Goal: Information Seeking & Learning: Learn about a topic

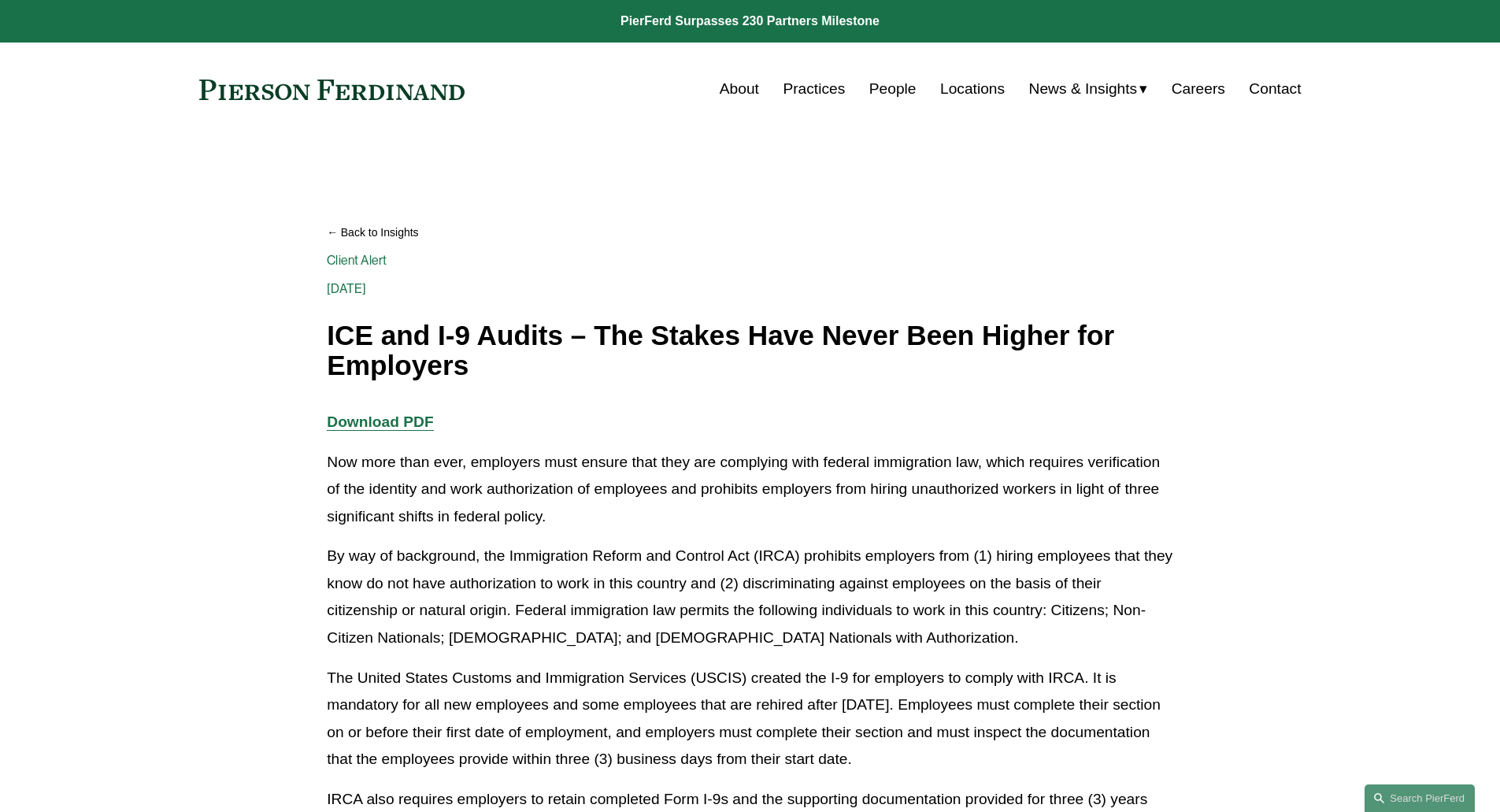
click at [374, 235] on link "Back to Insights" at bounding box center [749, 232] width 846 height 27
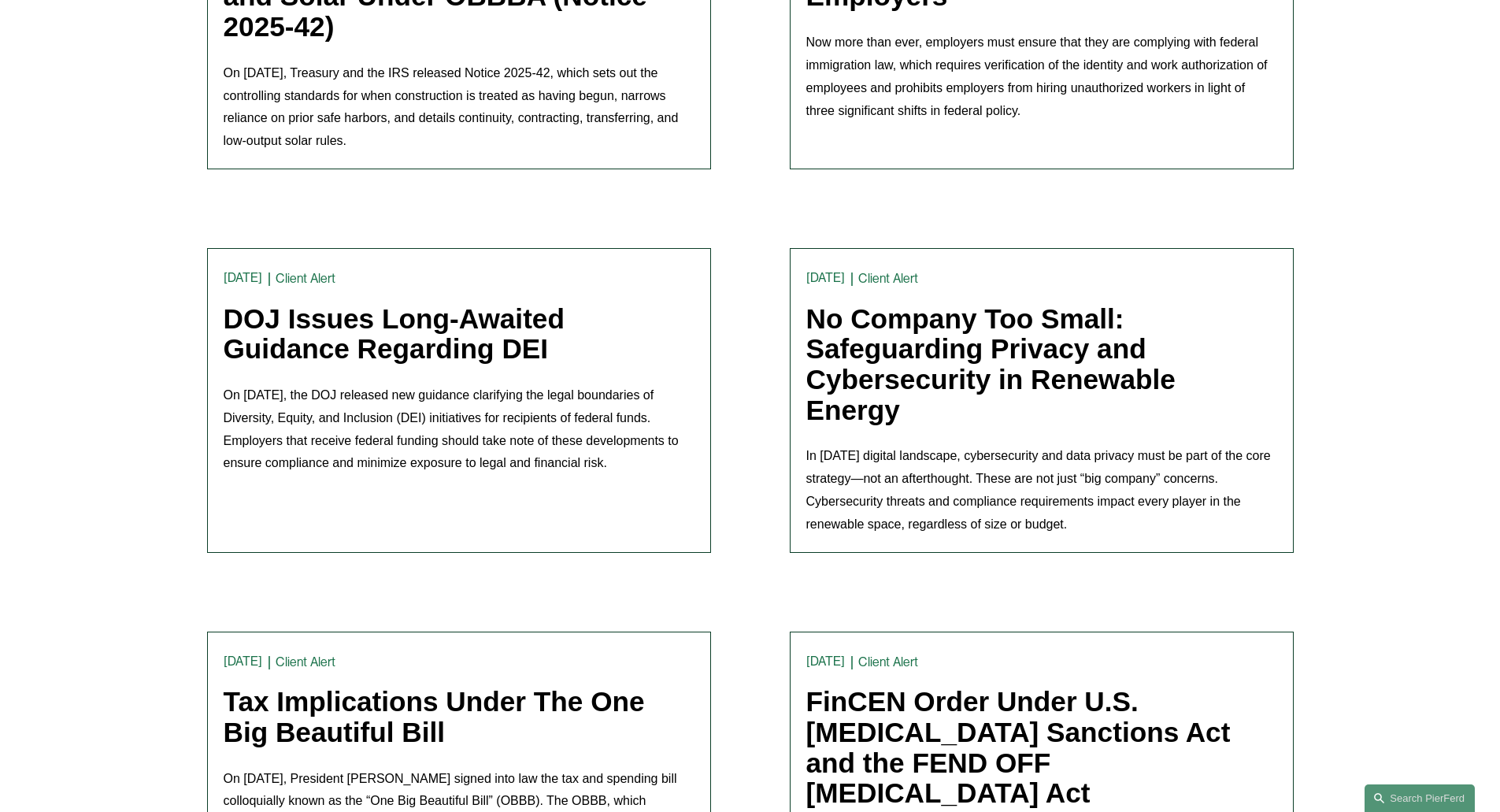
scroll to position [709, 0]
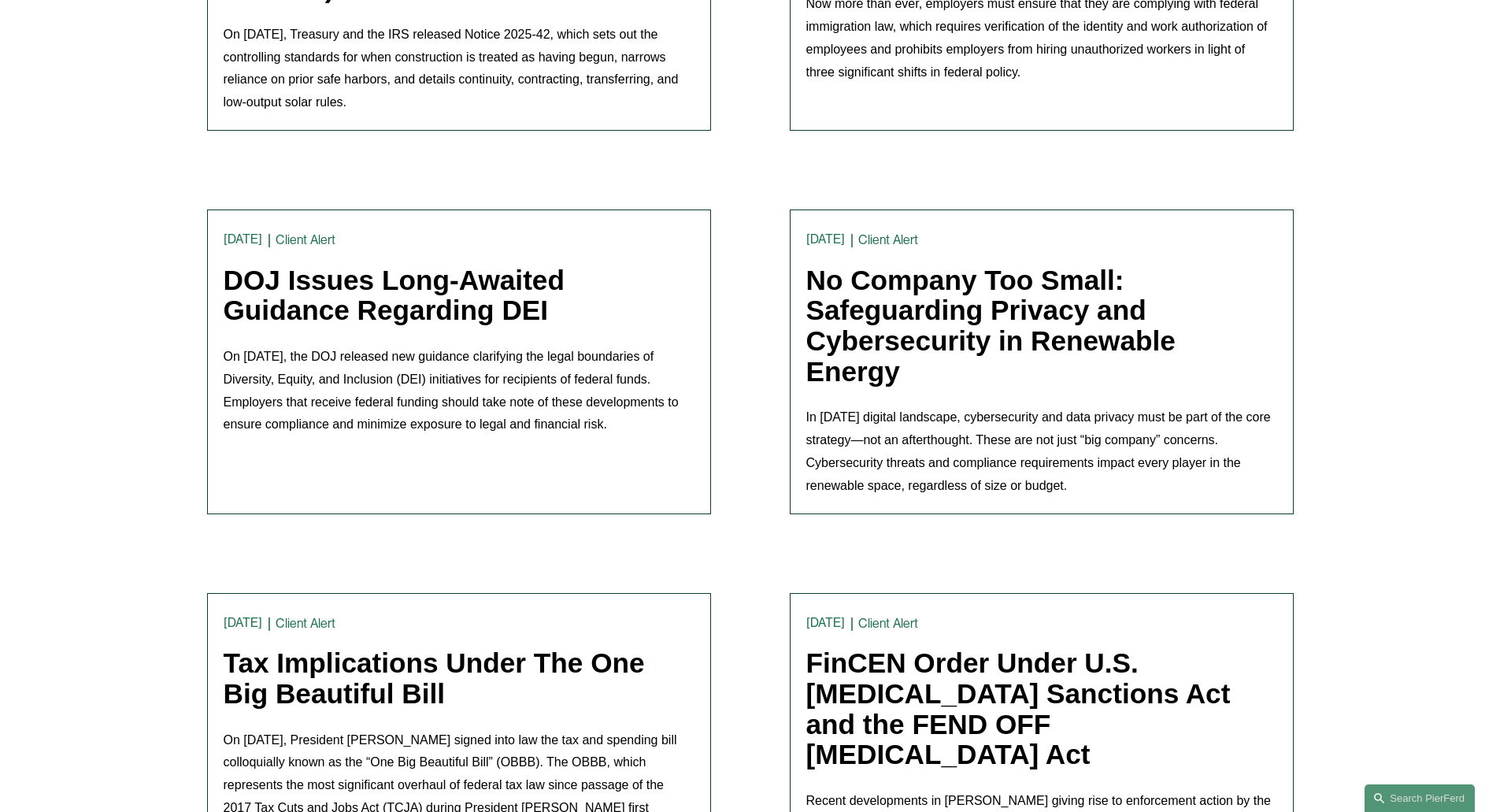
click at [311, 303] on link "DOJ Issues Long-Awaited Guidance Regarding DEI" at bounding box center [394, 295] width 341 height 61
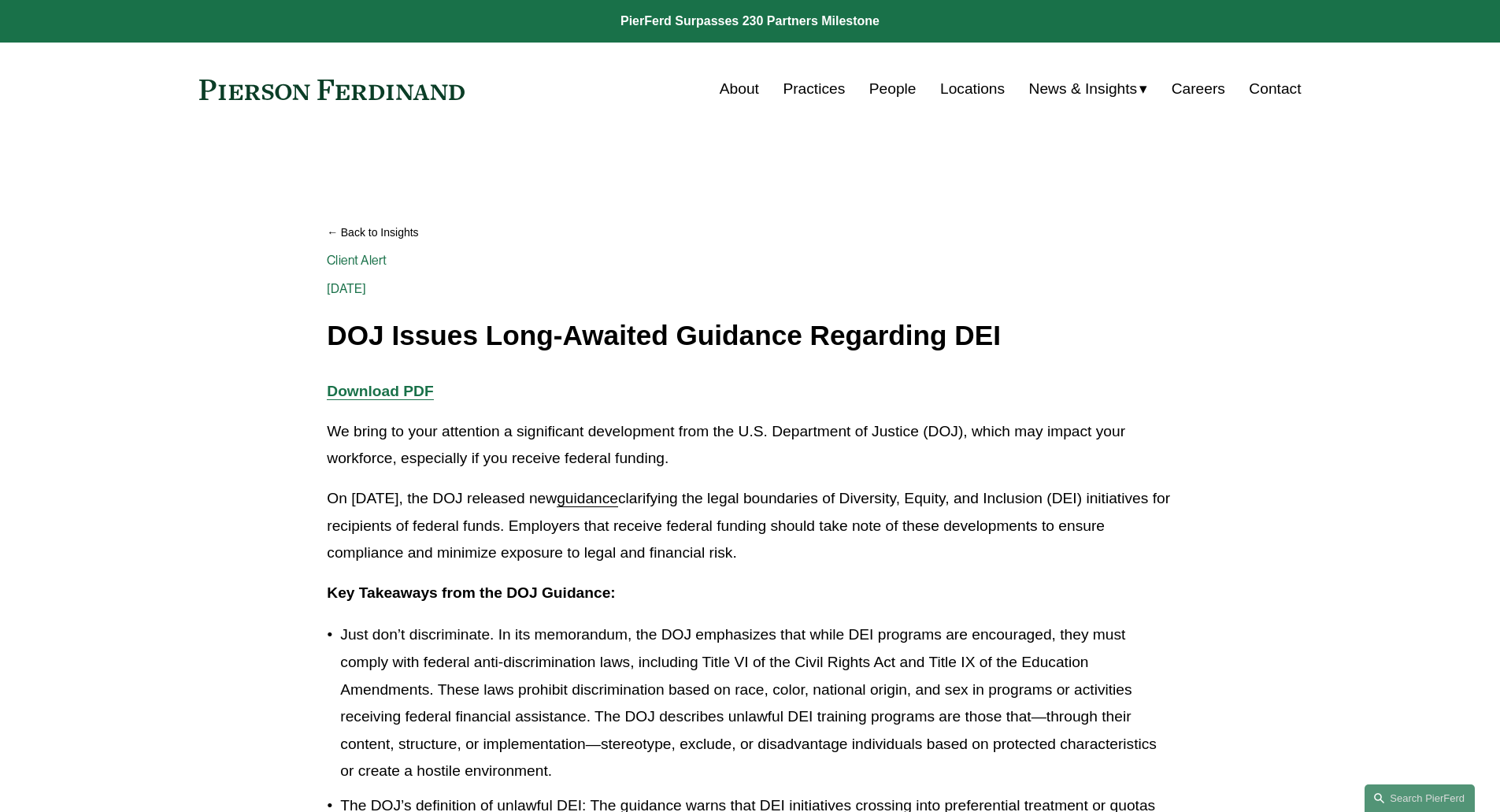
click at [359, 234] on link "Back to Insights" at bounding box center [749, 232] width 846 height 27
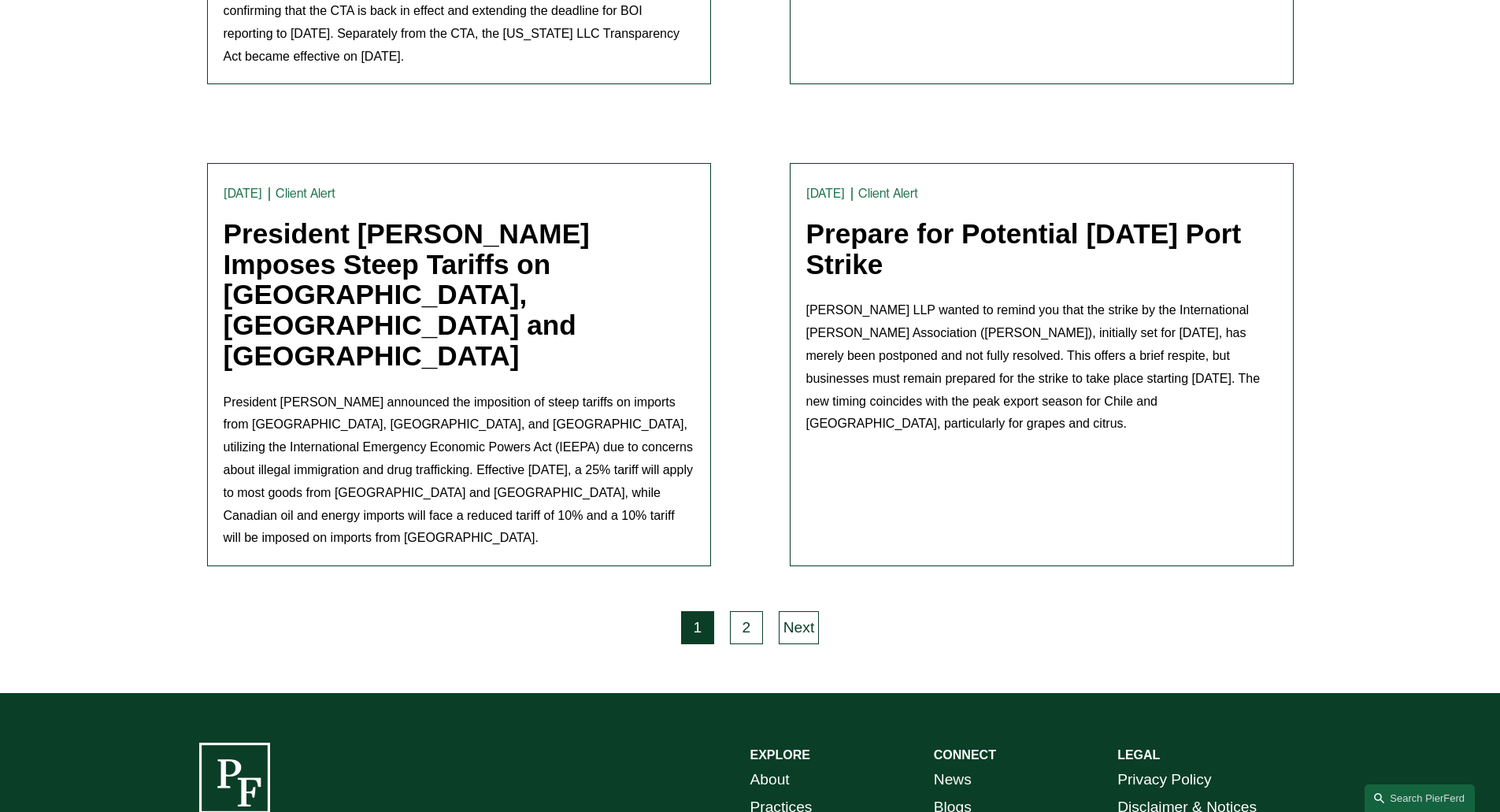
scroll to position [4470, 0]
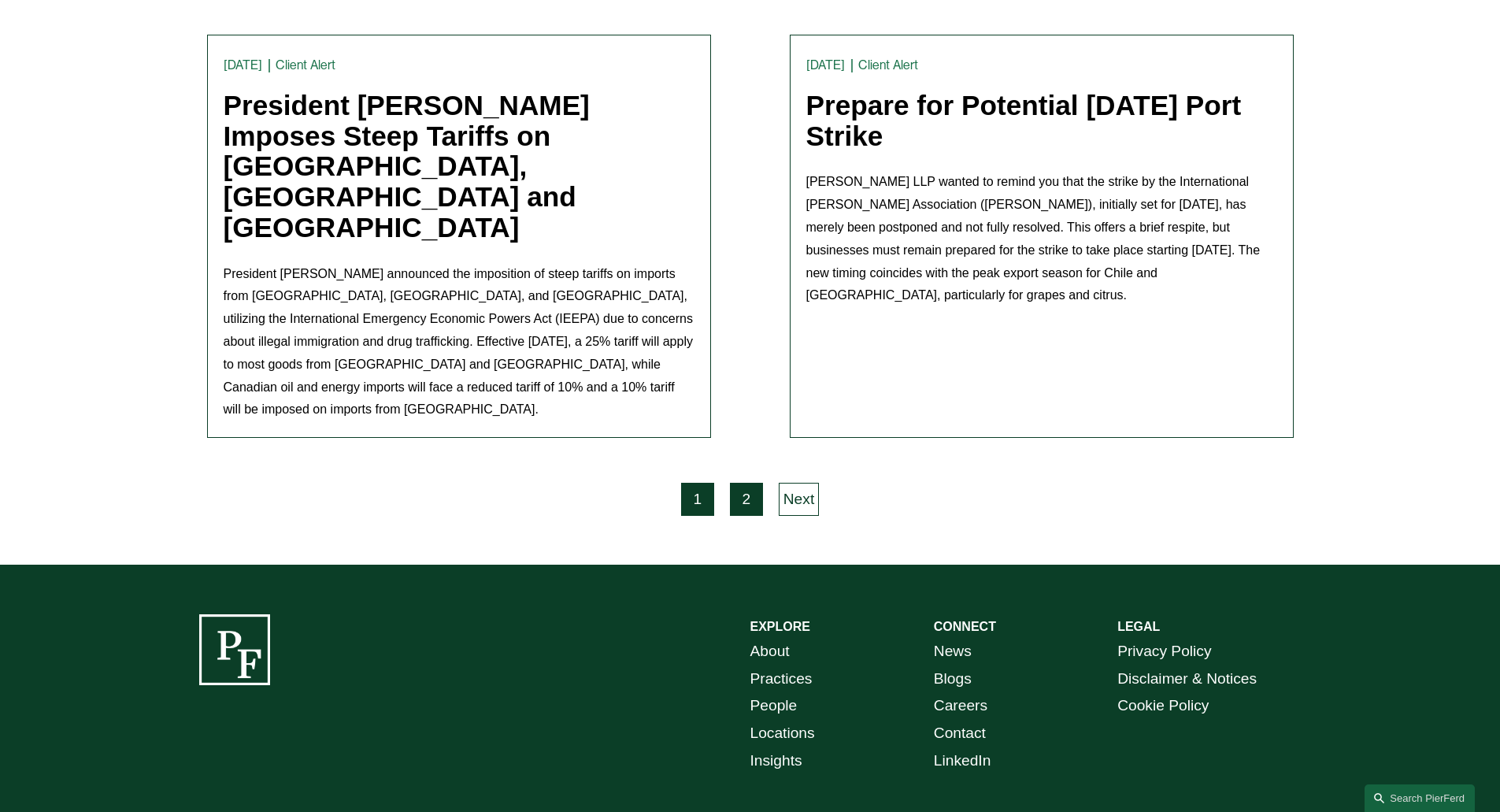
click at [752, 483] on link "2" at bounding box center [746, 499] width 33 height 33
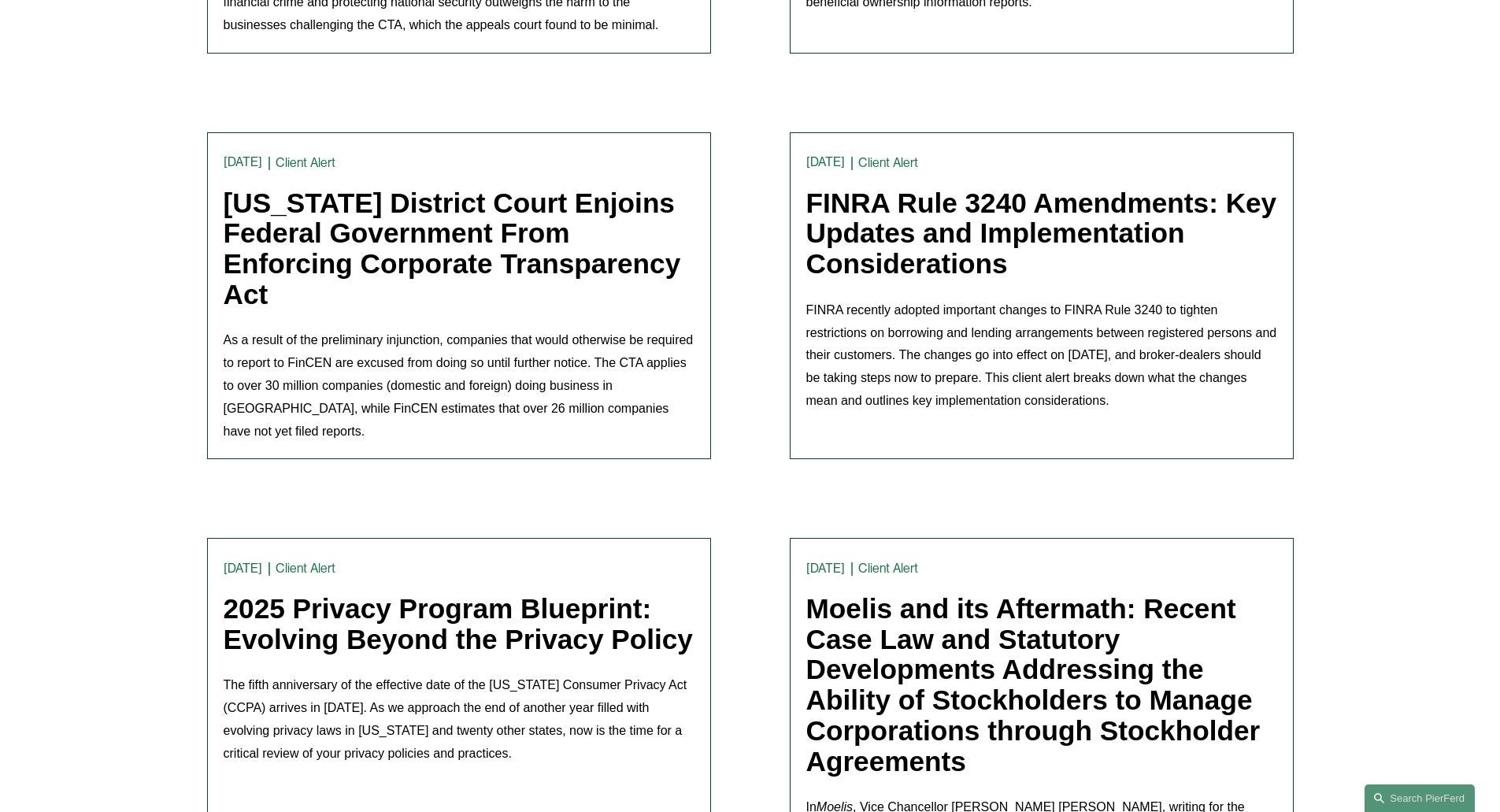
scroll to position [945, 0]
